Goal: Find specific fact: Find specific fact

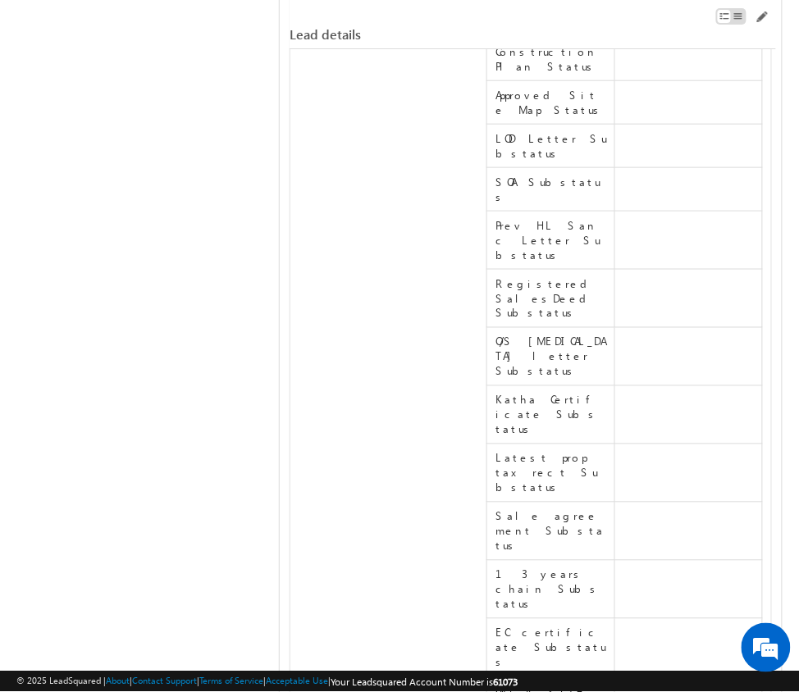
scroll to position [13481, 0]
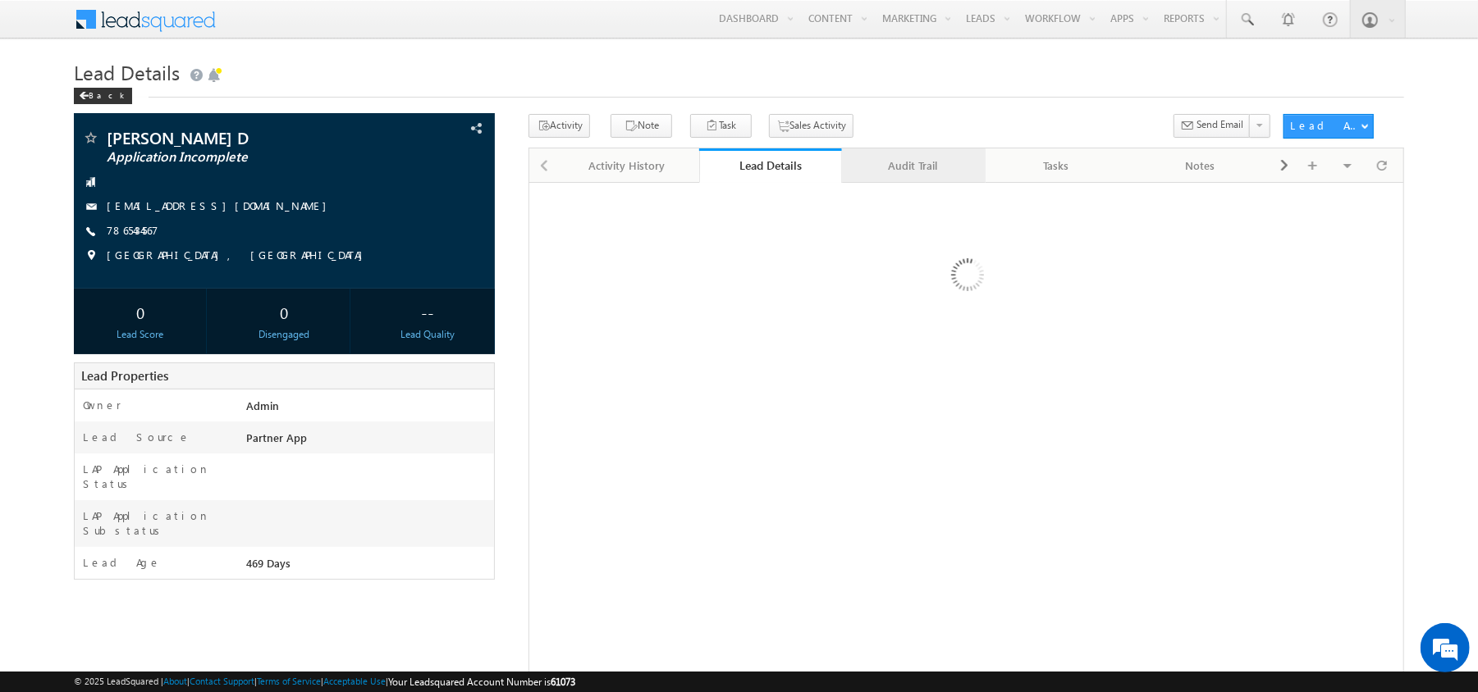
click at [914, 175] on div "Audit Trail" at bounding box center [913, 166] width 116 height 20
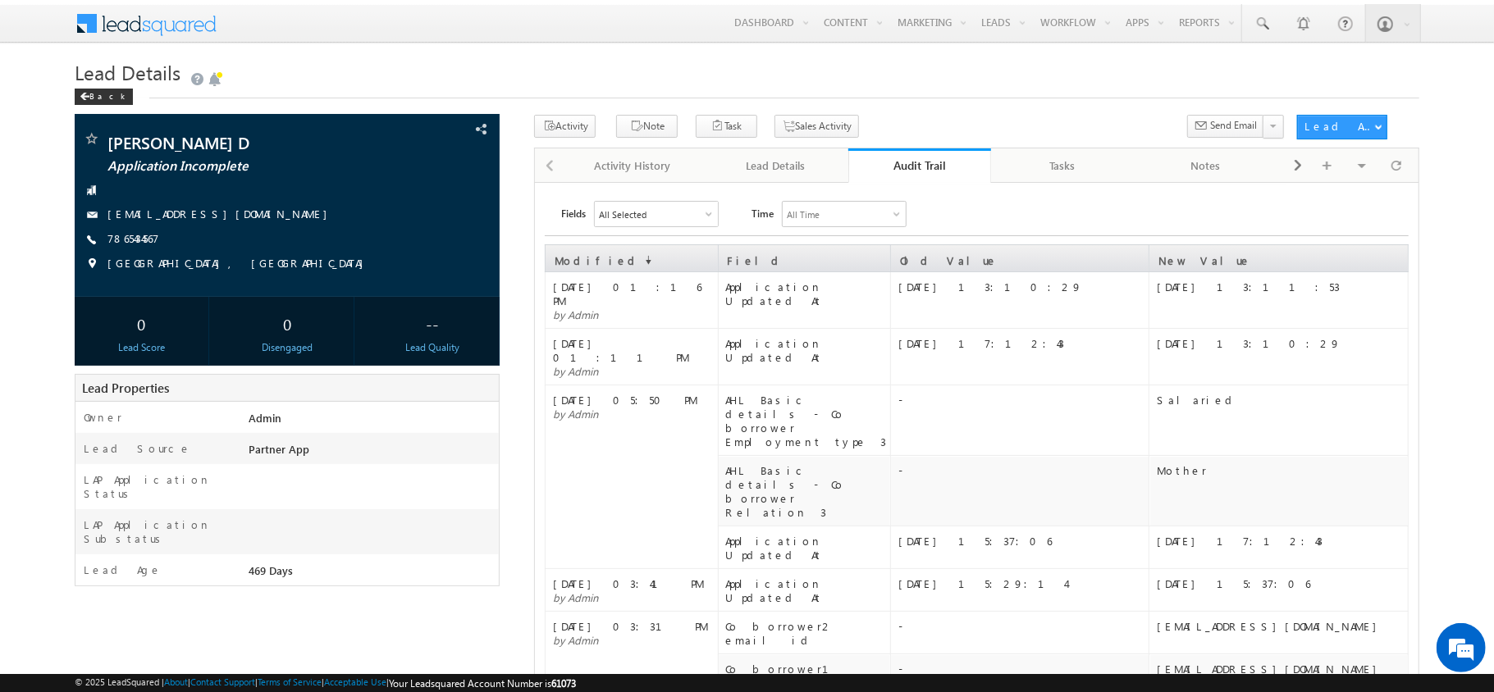
click at [779, 177] on link "Lead Details" at bounding box center [777, 165] width 144 height 34
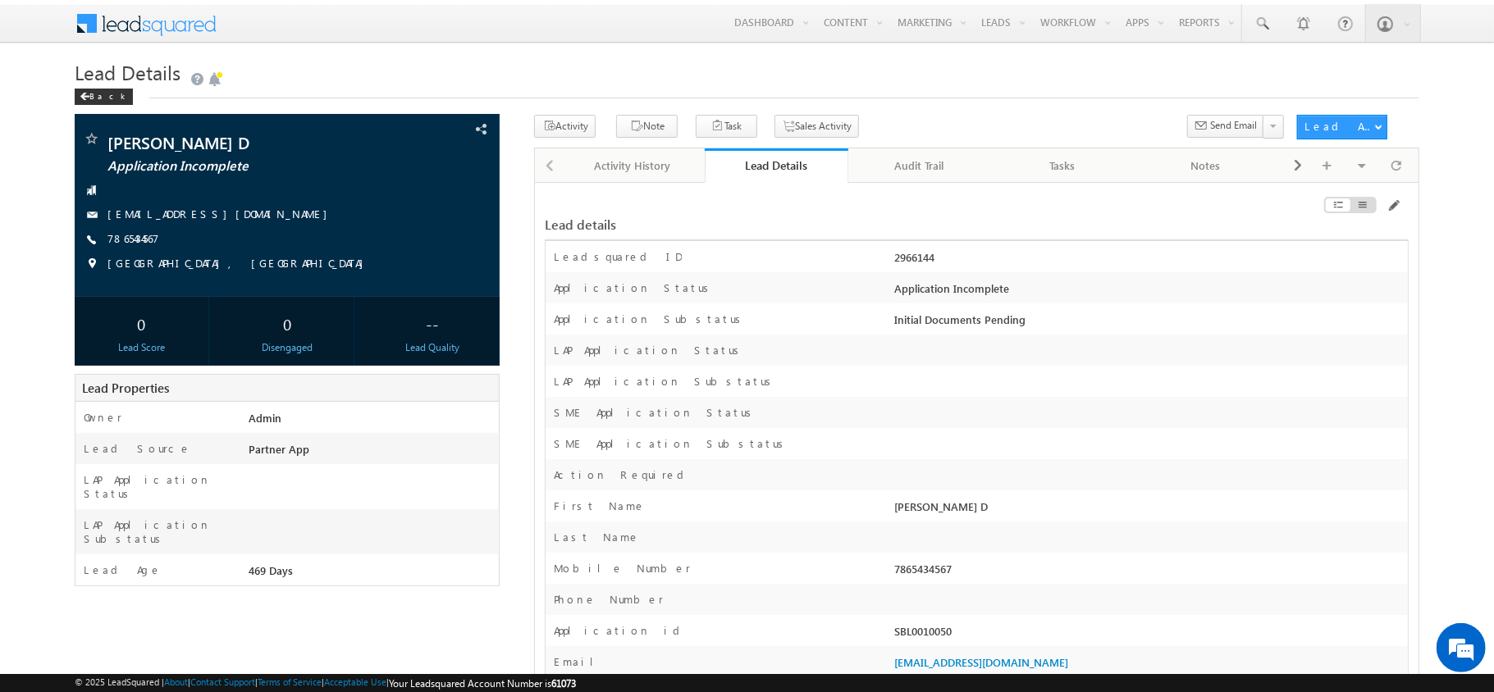
click at [923, 179] on link "Audit Trail" at bounding box center [920, 165] width 144 height 34
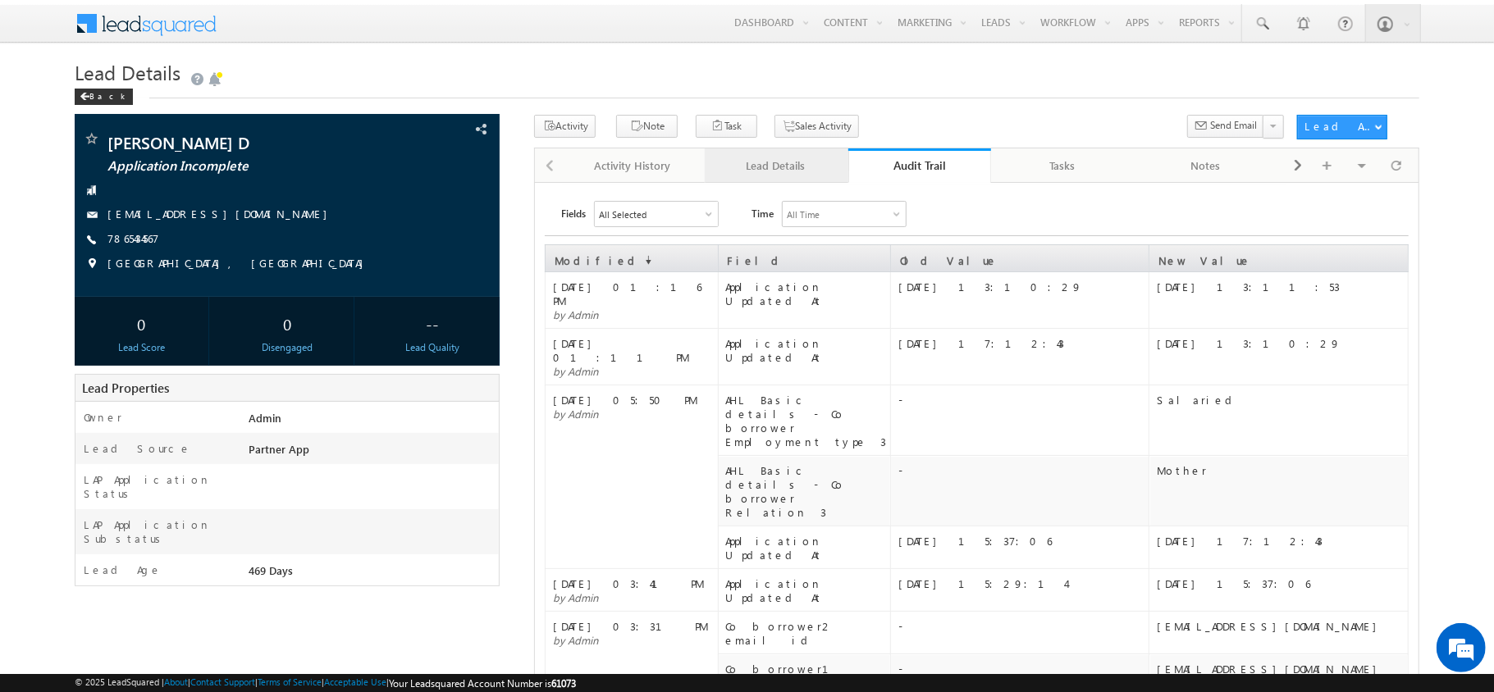
click at [774, 154] on link "Lead Details" at bounding box center [777, 165] width 144 height 34
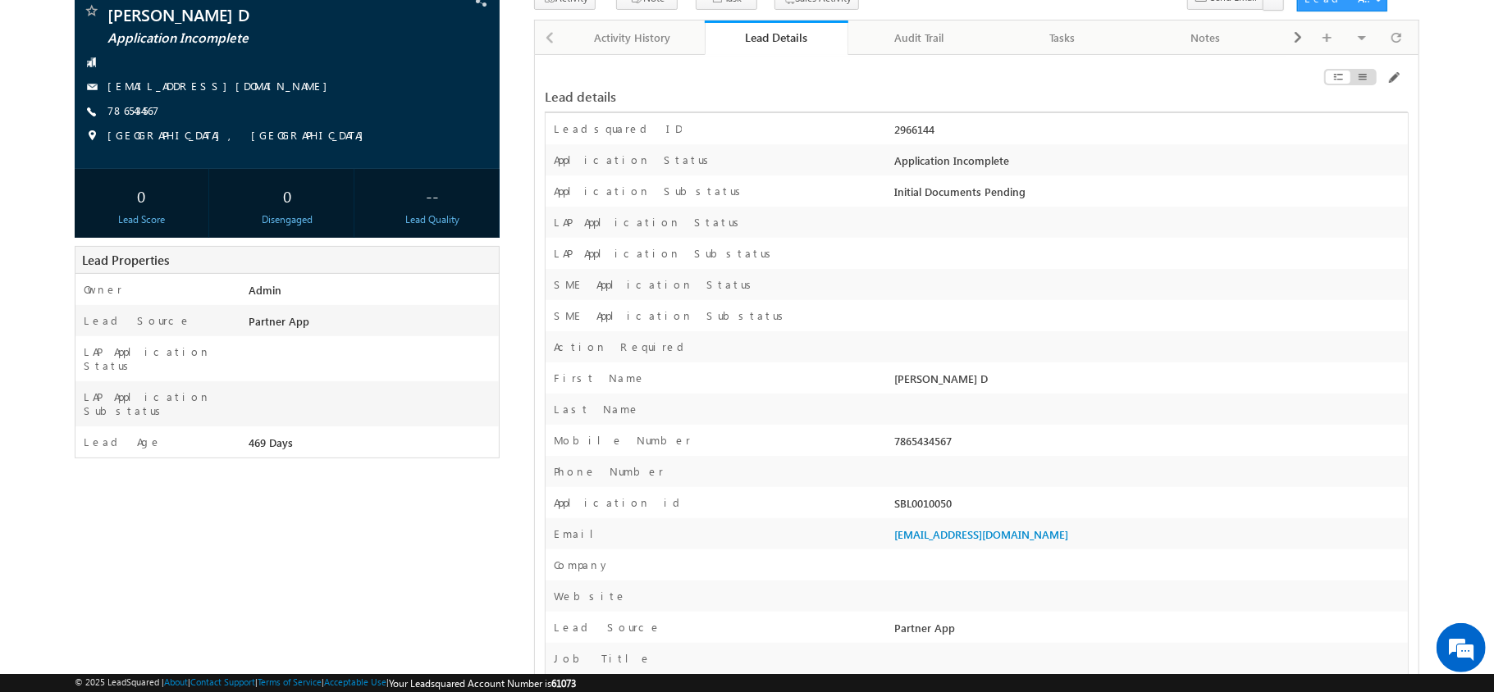
scroll to position [129, 0]
drag, startPoint x: 975, startPoint y: 499, endPoint x: 888, endPoint y: 506, distance: 88.1
click at [888, 506] on div "Application id SBL0010050" at bounding box center [977, 502] width 862 height 31
copy div "SBL0010050"
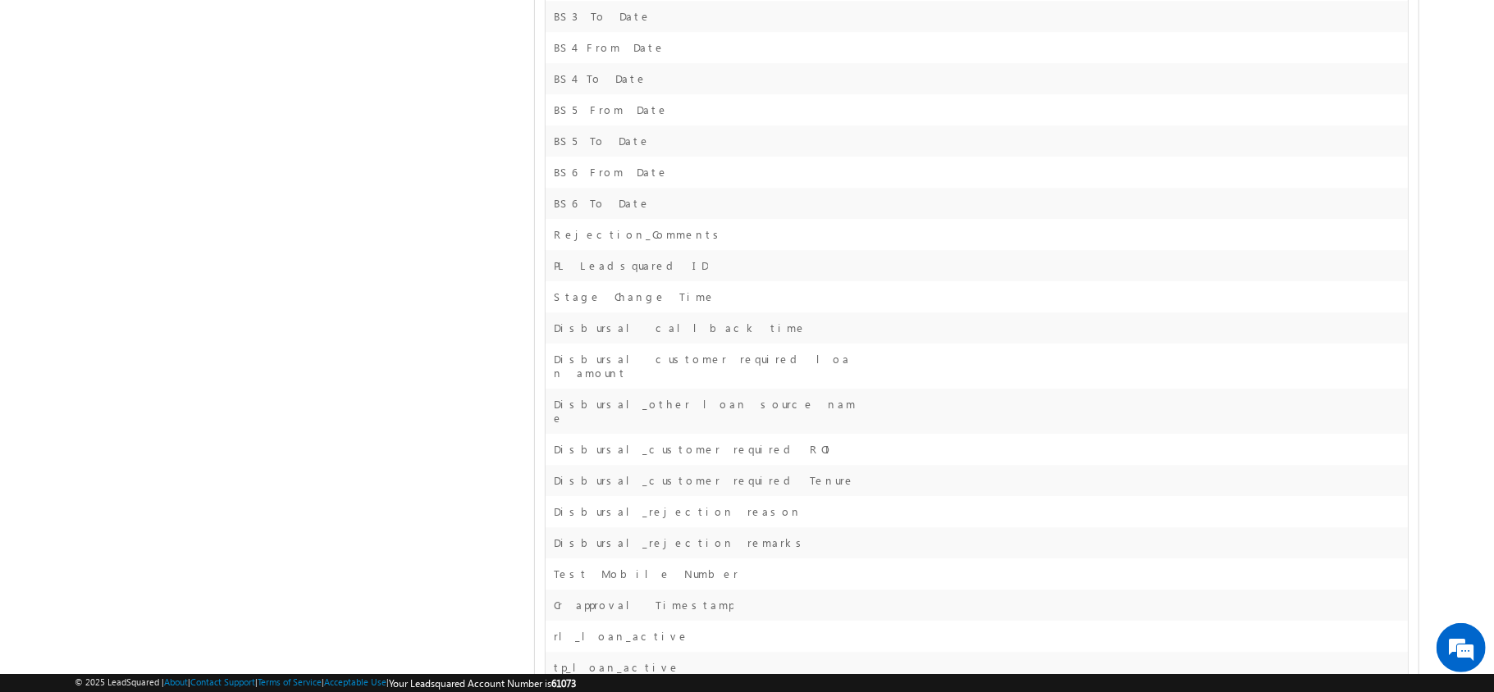
scroll to position [15754, 0]
